Goal: Information Seeking & Learning: Learn about a topic

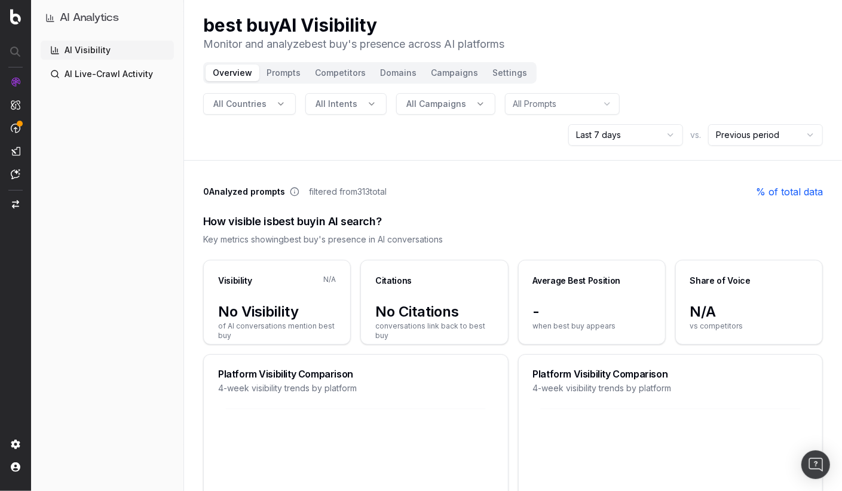
click at [245, 100] on span "All Countries" at bounding box center [239, 104] width 53 height 12
click at [214, 158] on div "usa" at bounding box center [247, 156] width 173 height 19
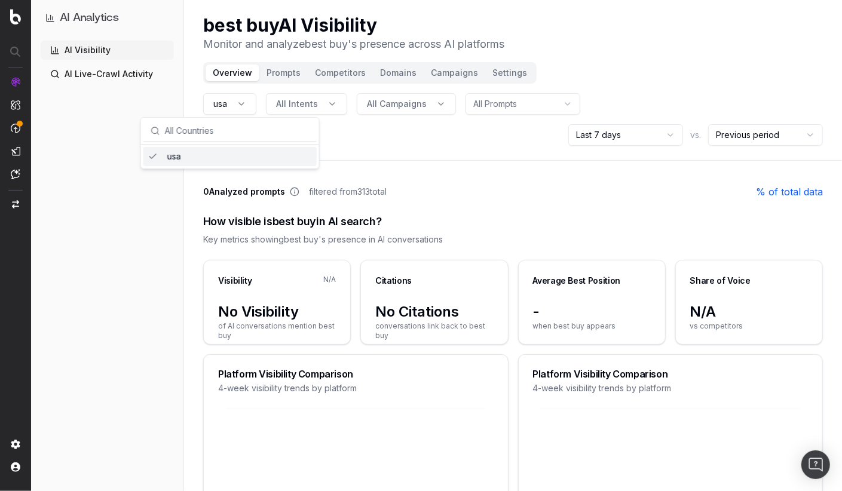
click at [307, 103] on span "All Intents" at bounding box center [297, 104] width 42 height 12
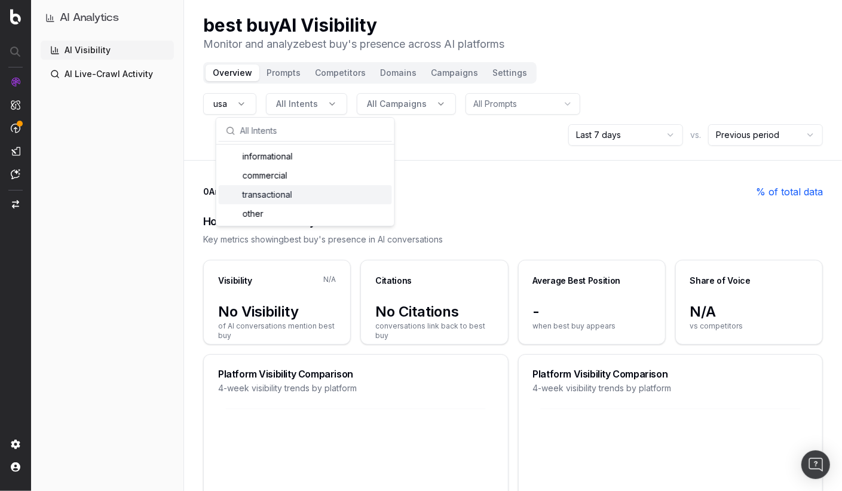
click at [288, 189] on div "transactional" at bounding box center [305, 194] width 173 height 19
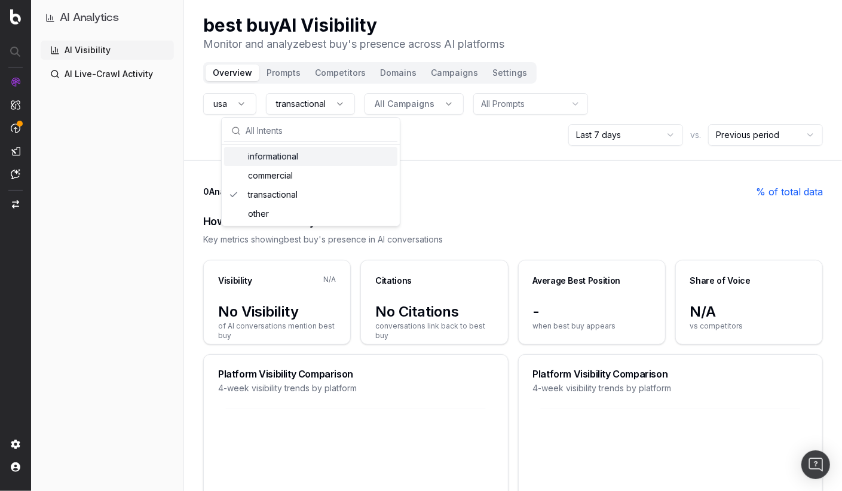
click at [403, 106] on span "All Campaigns" at bounding box center [405, 104] width 60 height 12
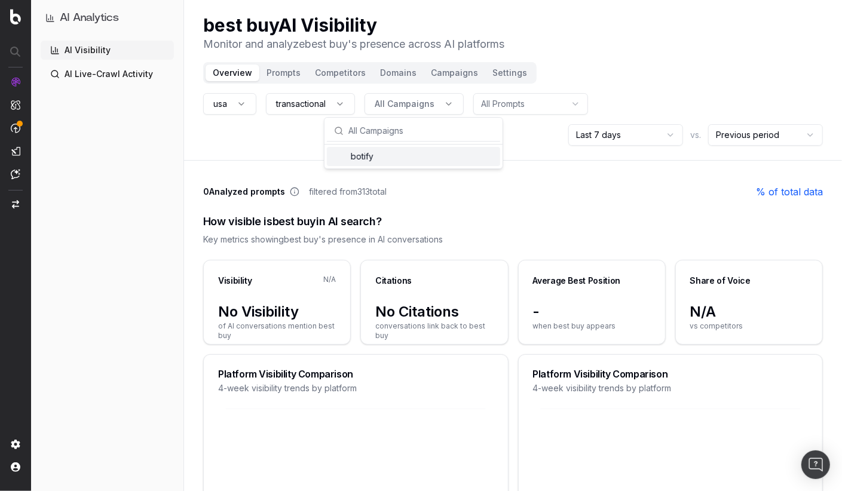
click at [378, 152] on div "botify" at bounding box center [413, 156] width 173 height 19
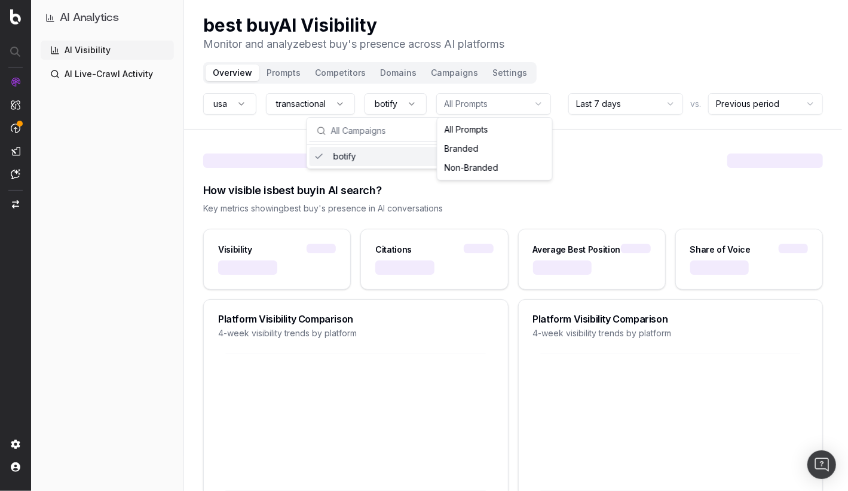
click at [507, 104] on html "AI Analytics AI Visibility AI Live-Crawl Activity best buy AI Visibility Monito…" at bounding box center [424, 245] width 848 height 491
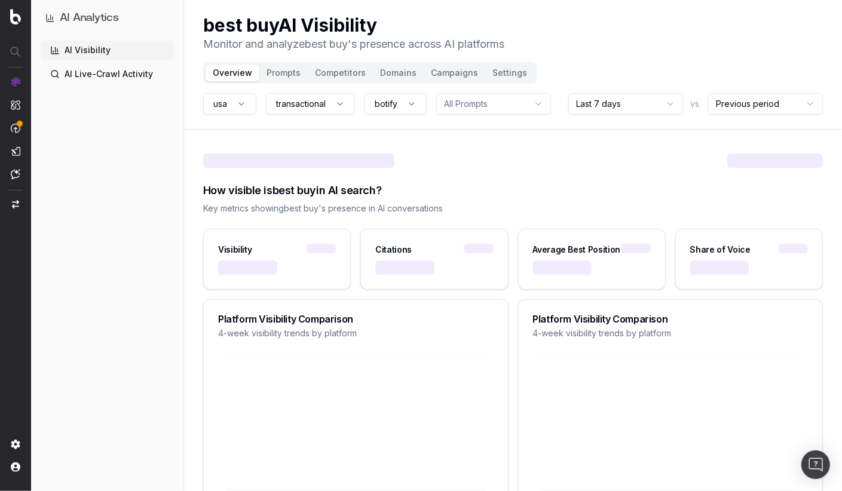
click at [618, 134] on html "AI Analytics AI Visibility AI Live-Crawl Activity best buy AI Visibility Monito…" at bounding box center [421, 245] width 842 height 491
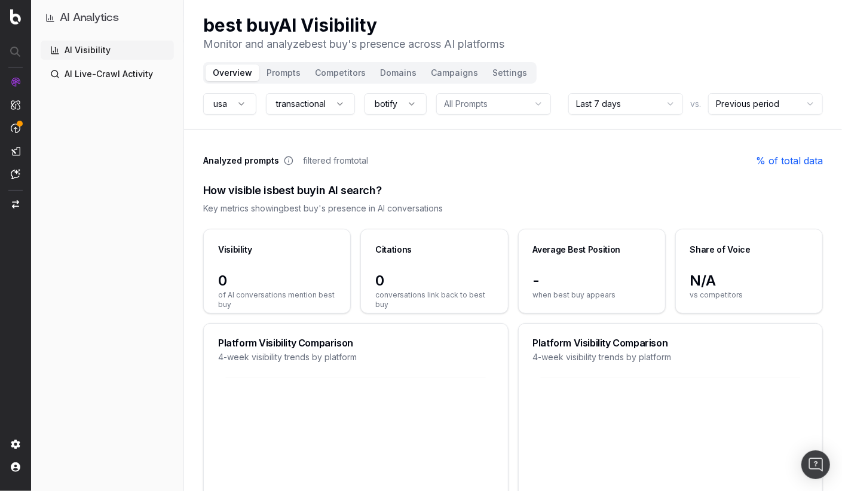
click at [94, 51] on link "AI Visibility" at bounding box center [107, 50] width 133 height 19
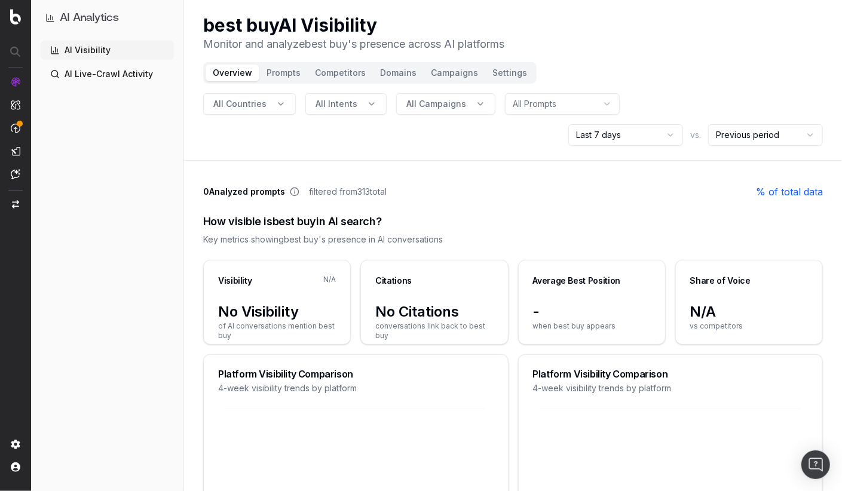
click at [94, 75] on link "AI Live-Crawl Activity" at bounding box center [107, 74] width 133 height 19
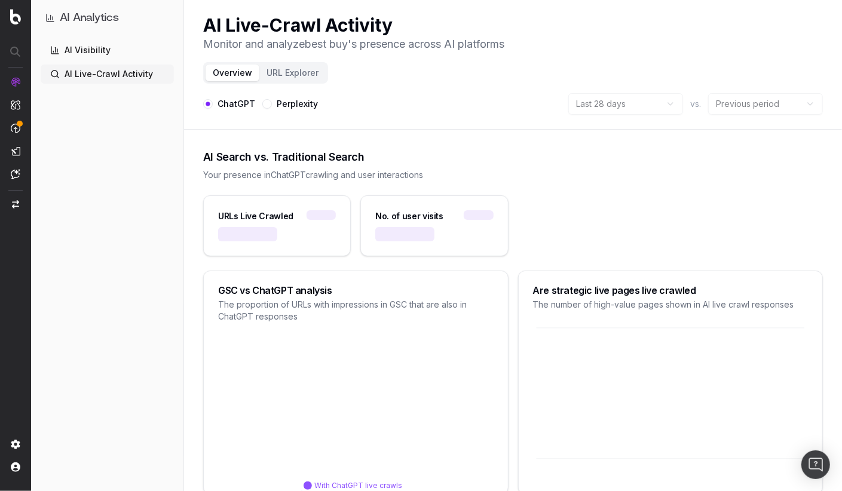
click at [96, 53] on link "AI Visibility" at bounding box center [107, 50] width 133 height 19
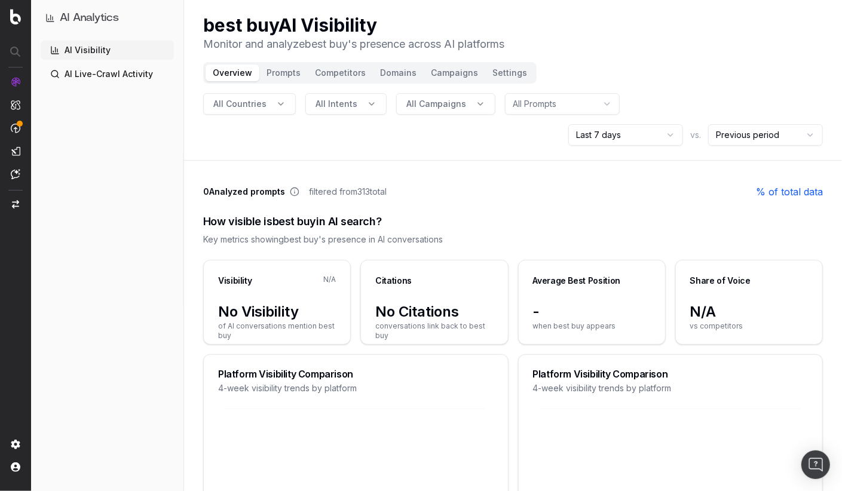
click at [274, 73] on button "Prompts" at bounding box center [283, 73] width 48 height 17
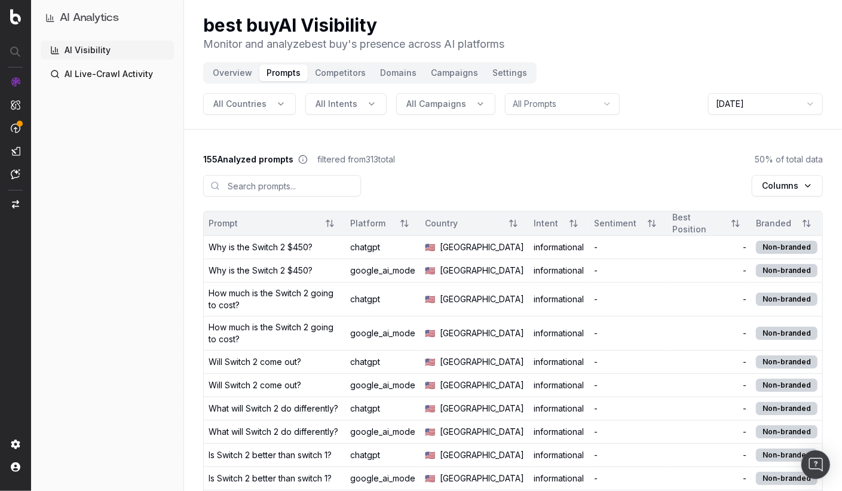
click at [337, 72] on button "Competitors" at bounding box center [340, 73] width 65 height 17
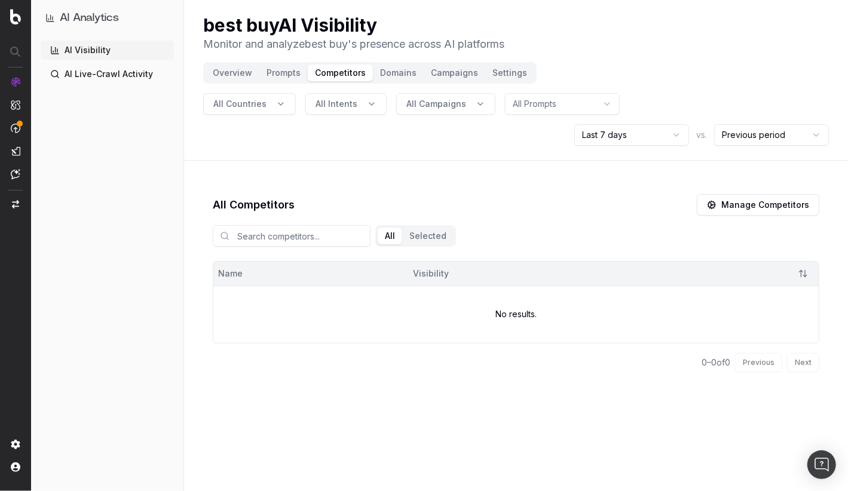
click at [393, 73] on button "Domains" at bounding box center [398, 73] width 51 height 17
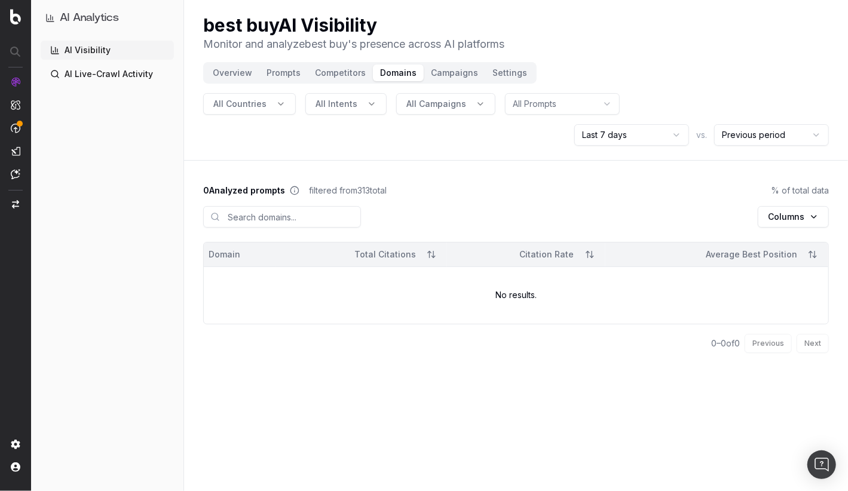
click at [451, 72] on button "Campaigns" at bounding box center [455, 73] width 62 height 17
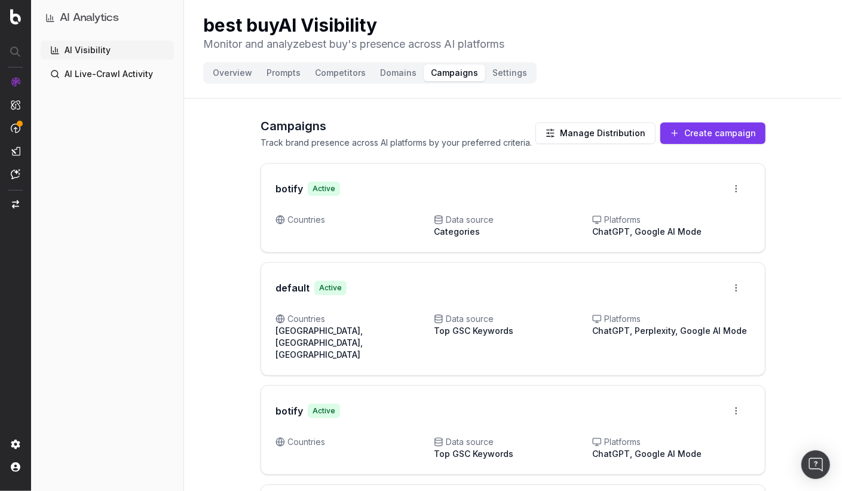
click at [498, 72] on button "Settings" at bounding box center [509, 73] width 49 height 17
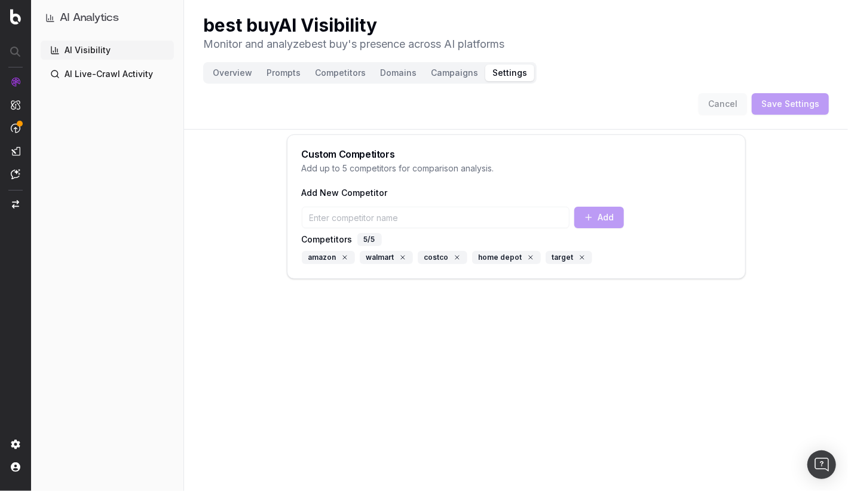
click at [230, 73] on button "Overview" at bounding box center [232, 73] width 54 height 17
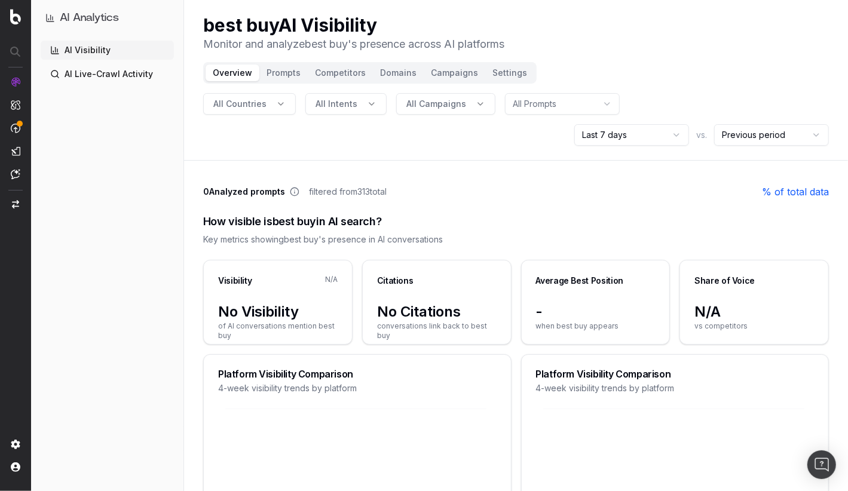
click at [628, 134] on html "AI Analytics AI Visibility AI Live-Crawl Activity best buy AI Visibility Monito…" at bounding box center [424, 245] width 848 height 491
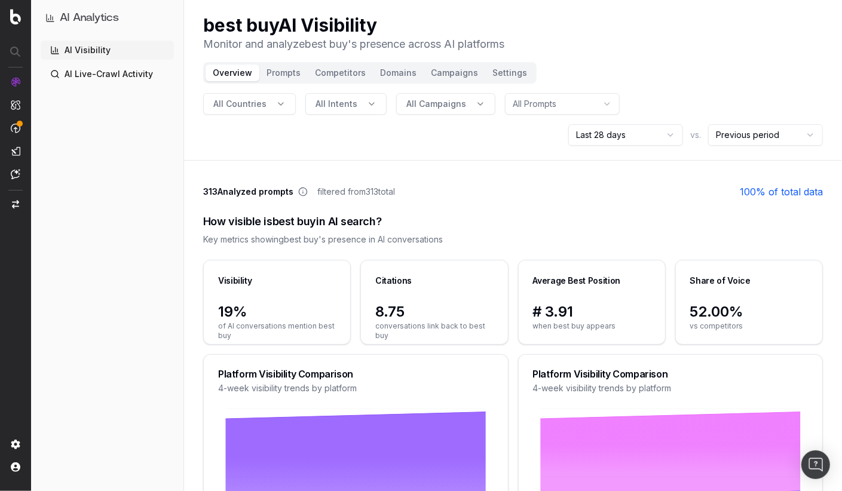
click at [248, 102] on span "All Countries" at bounding box center [239, 104] width 53 height 12
click at [124, 145] on div "AI Visibility AI Live-Crawl Activity" at bounding box center [107, 264] width 133 height 446
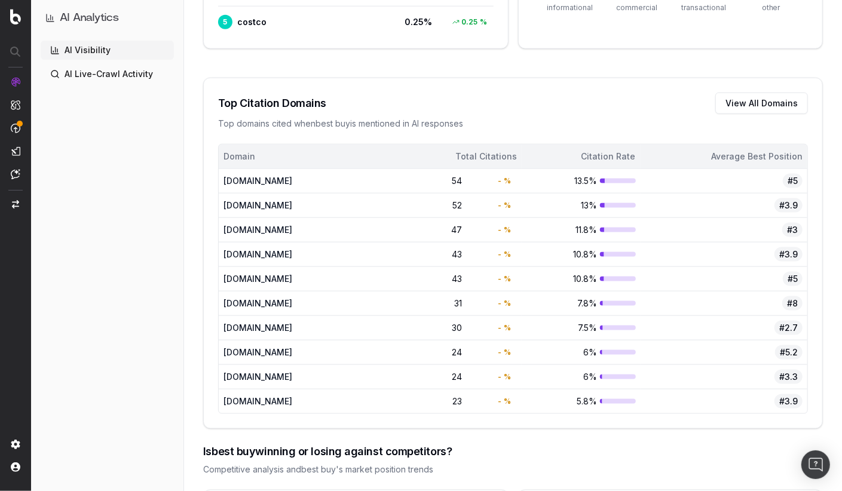
scroll to position [780, 0]
click at [287, 396] on div "[DOMAIN_NAME]" at bounding box center [283, 402] width 120 height 12
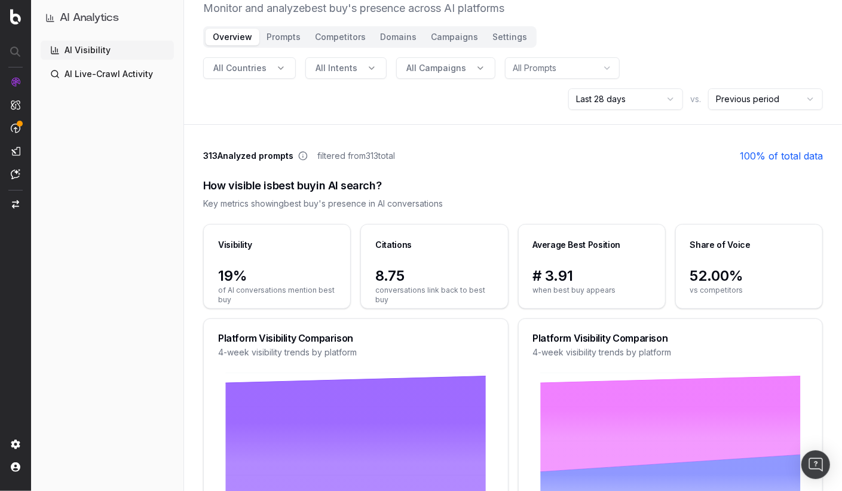
scroll to position [0, 0]
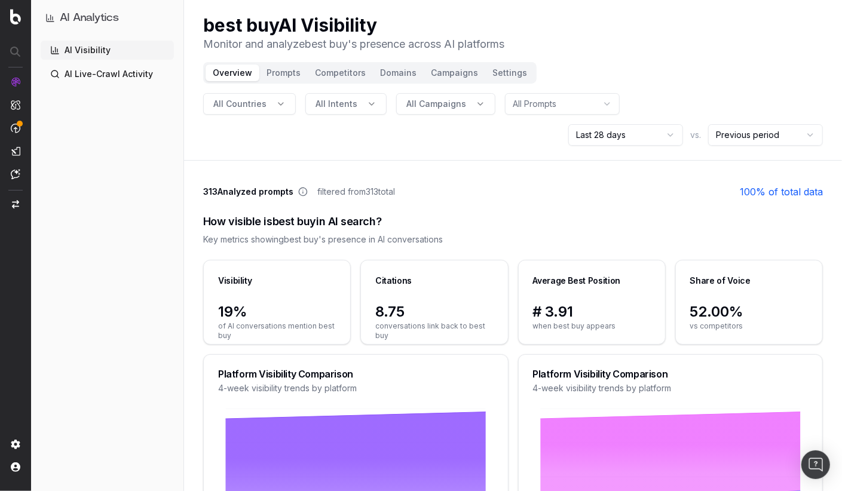
click at [340, 74] on button "Competitors" at bounding box center [340, 73] width 65 height 17
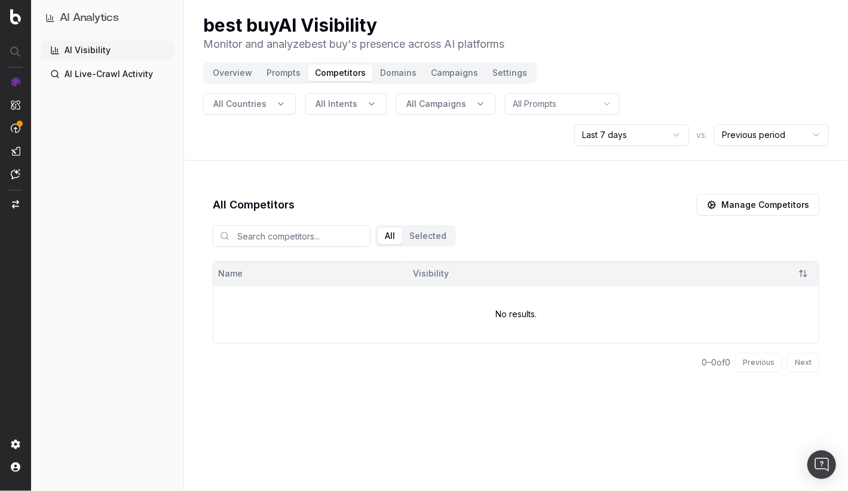
click at [604, 138] on html "AI Analytics AI Visibility AI Live-Crawl Activity best buy AI Visibility Monito…" at bounding box center [424, 245] width 848 height 491
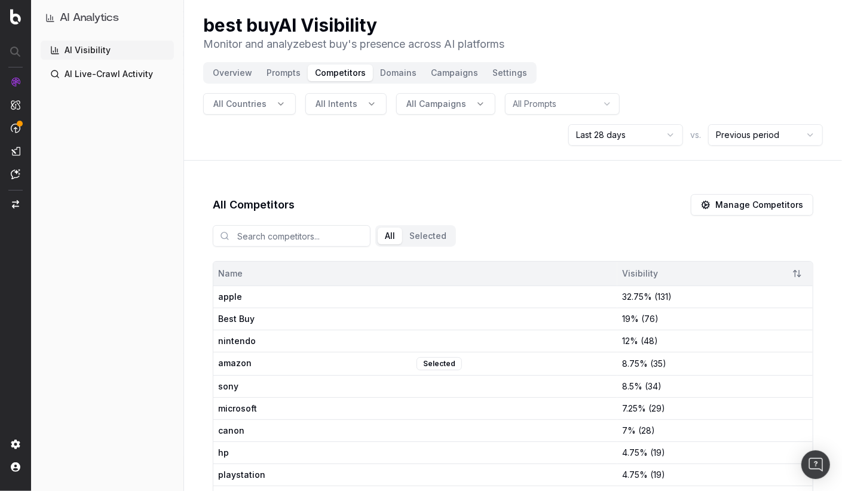
click at [393, 74] on button "Domains" at bounding box center [398, 73] width 51 height 17
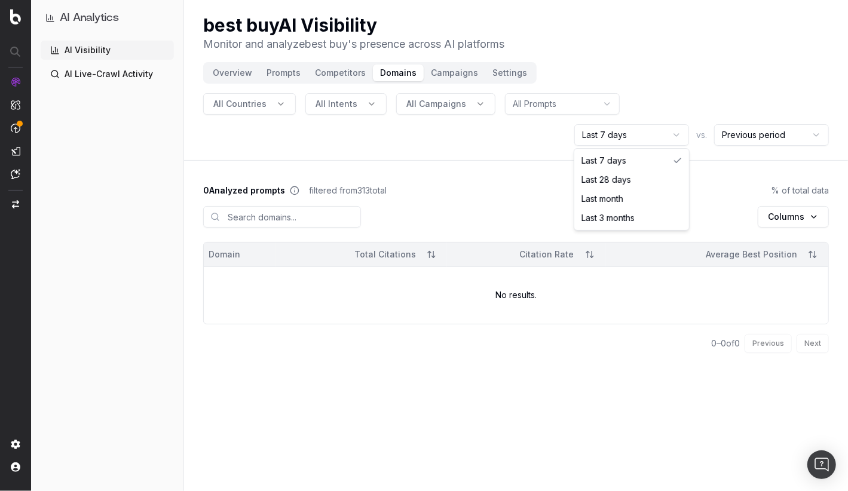
click at [622, 133] on html "AI Analytics AI Visibility AI Live-Crawl Activity best buy AI Visibility Monito…" at bounding box center [424, 245] width 848 height 491
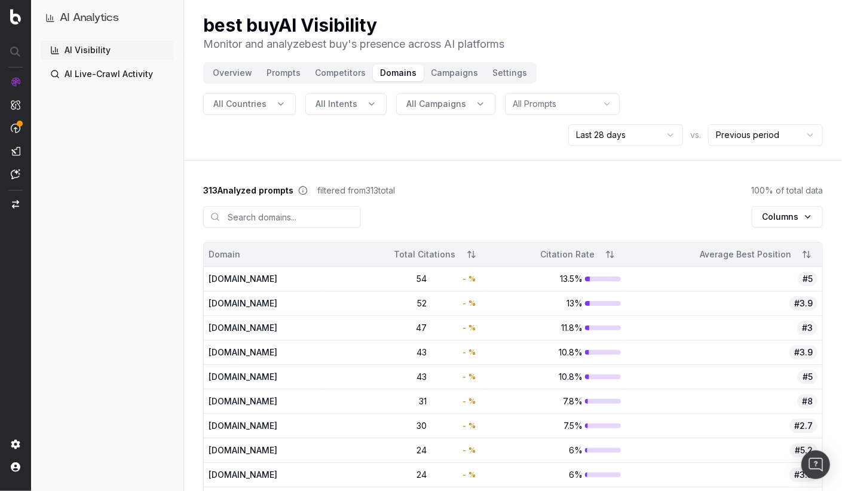
click at [446, 72] on button "Campaigns" at bounding box center [455, 73] width 62 height 17
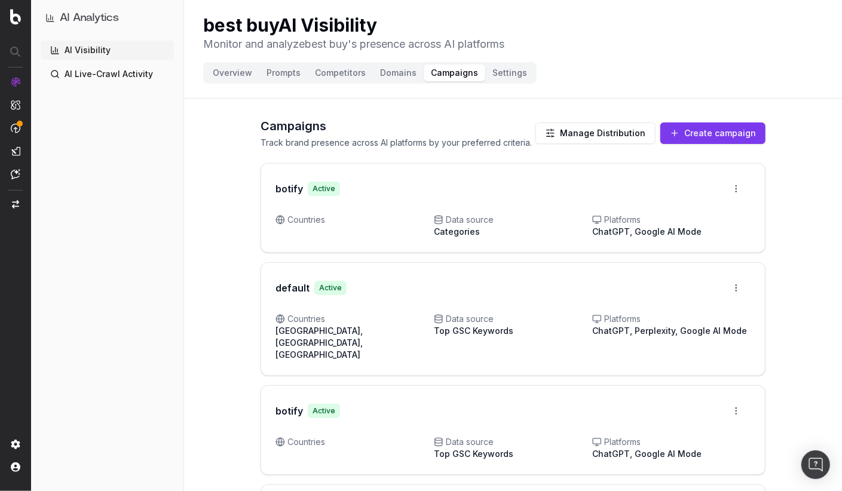
click at [98, 78] on link "AI Live-Crawl Activity" at bounding box center [107, 74] width 133 height 19
